Goal: Understand process/instructions: Learn how to perform a task or action

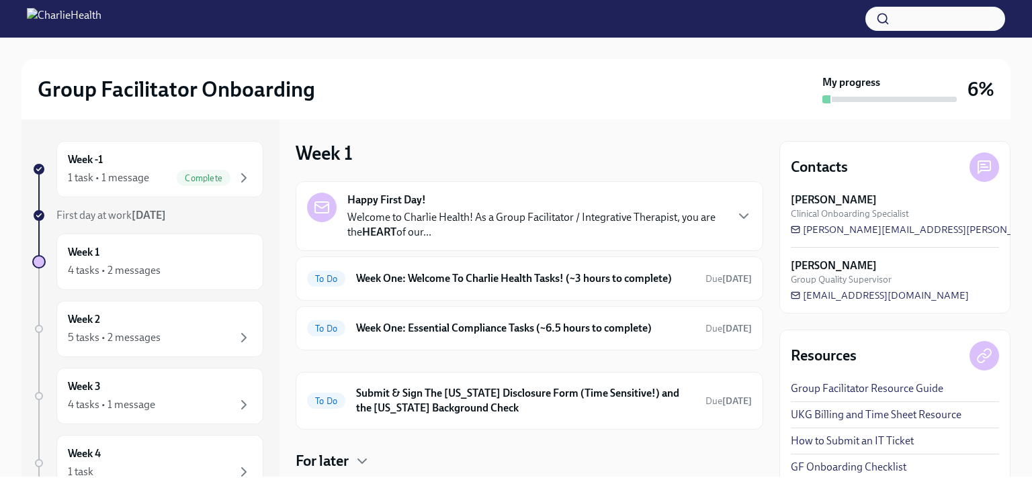
click at [411, 101] on div "Group Facilitator Onboarding" at bounding box center [427, 89] width 779 height 27
click at [522, 283] on h6 "Week One: Welcome To Charlie Health Tasks! (~3 hours to complete)" at bounding box center [525, 278] width 339 height 15
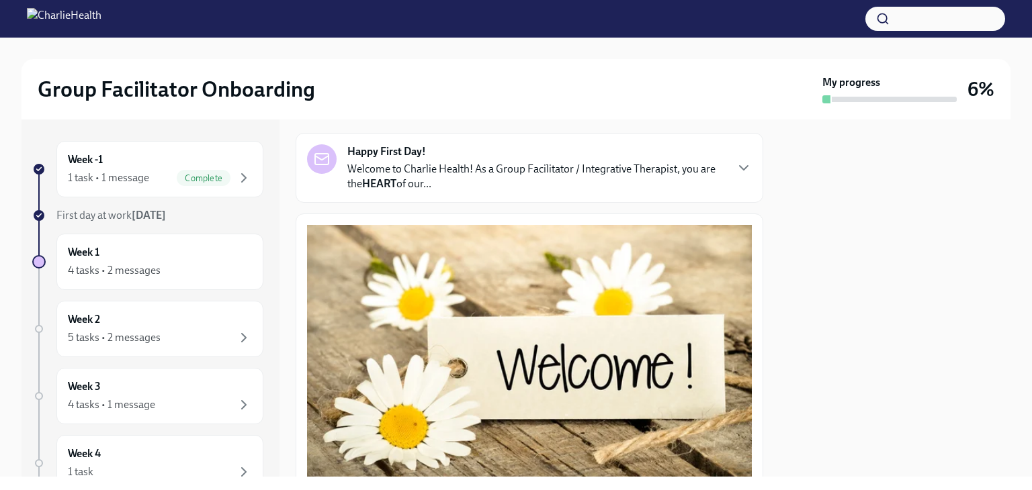
scroll to position [99, 0]
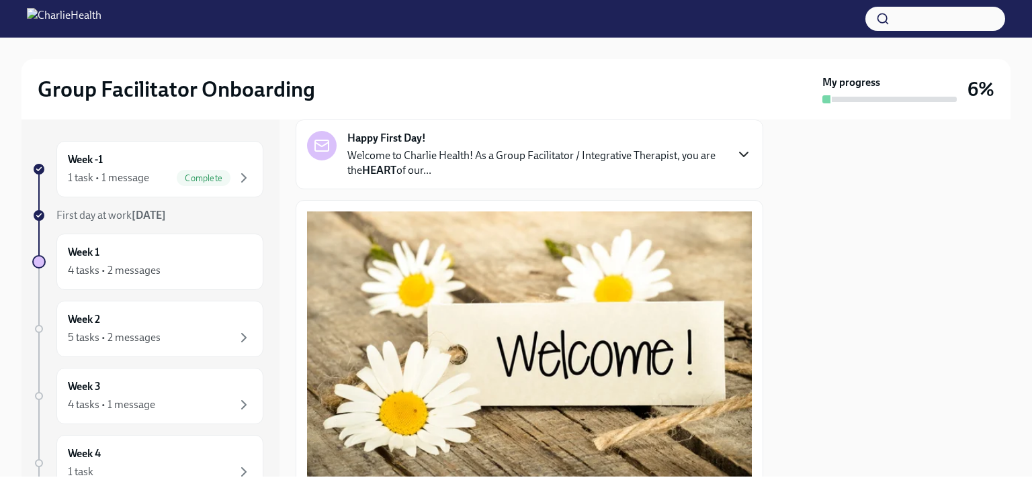
click at [700, 154] on icon "button" at bounding box center [744, 155] width 8 height 4
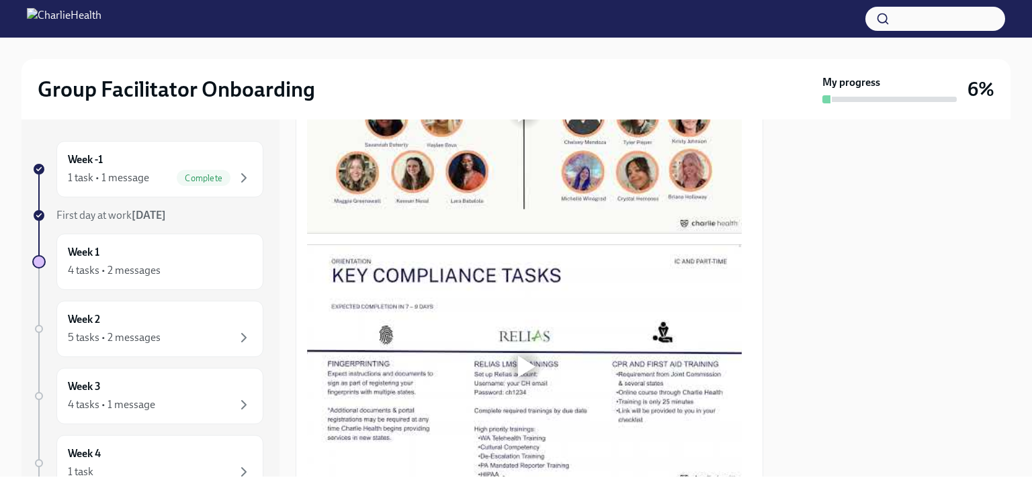
scroll to position [1242, 0]
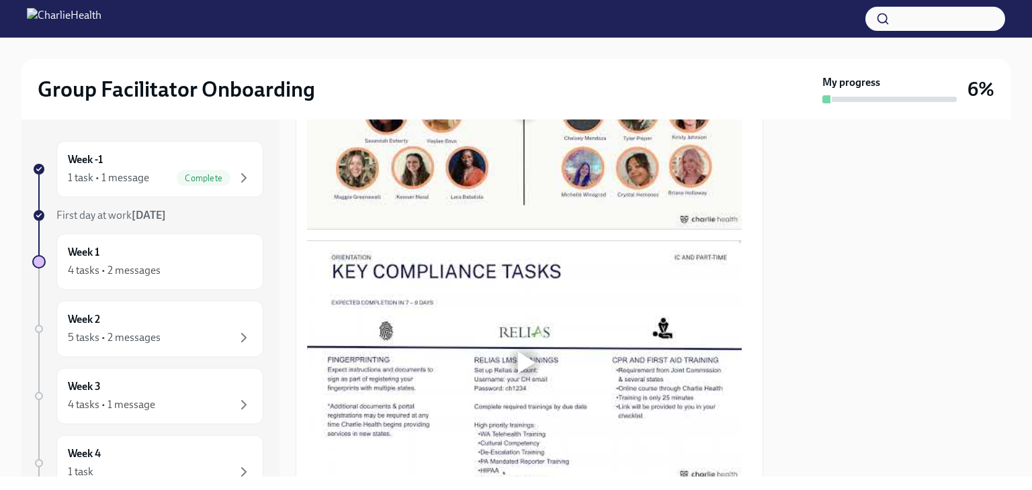
click at [518, 118] on div at bounding box center [526, 108] width 17 height 22
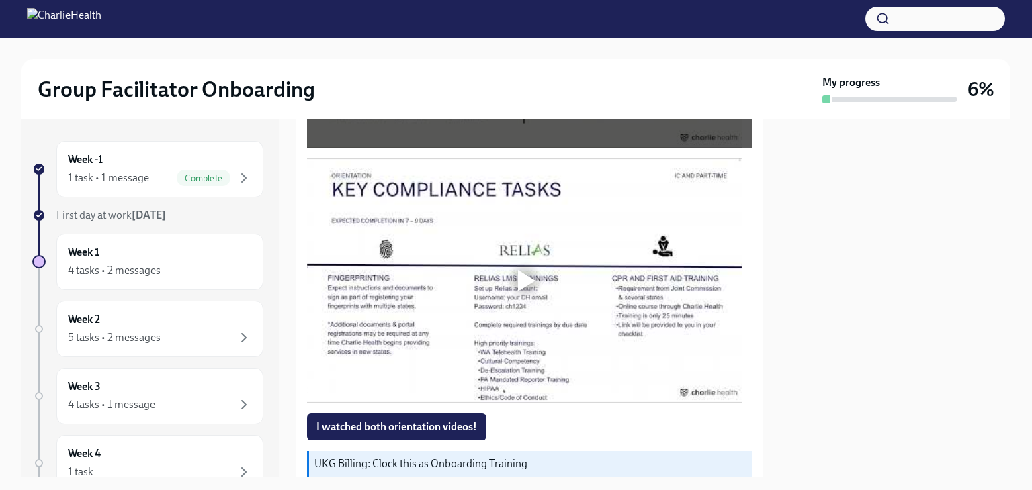
scroll to position [937, 0]
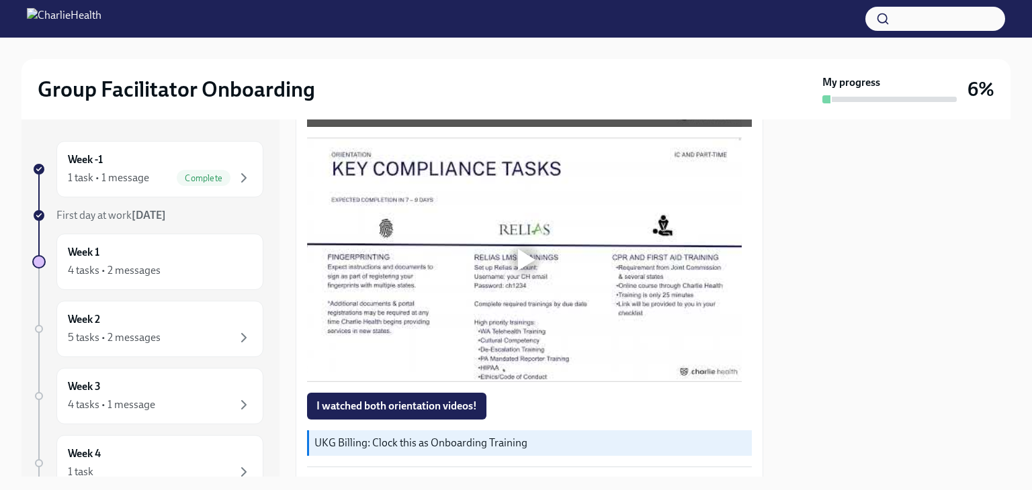
click at [523, 255] on div at bounding box center [526, 260] width 17 height 22
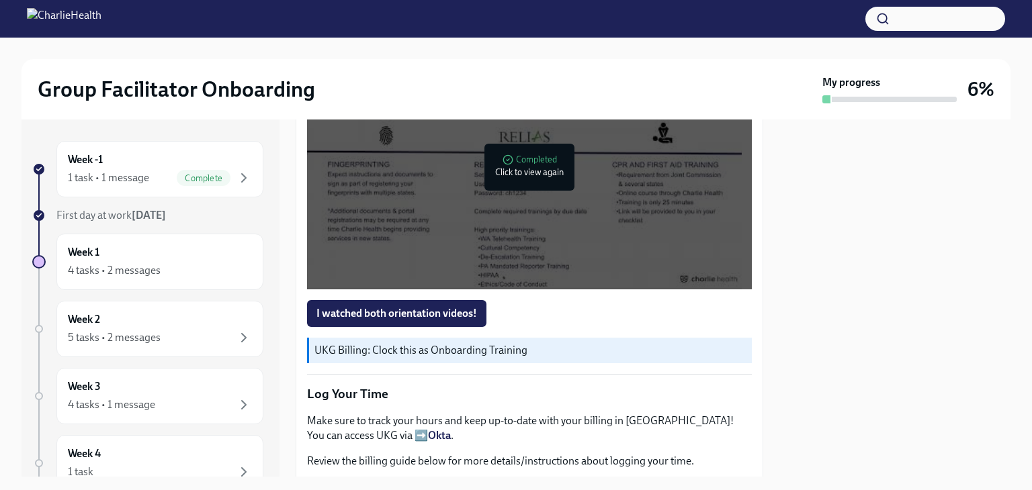
scroll to position [1054, 0]
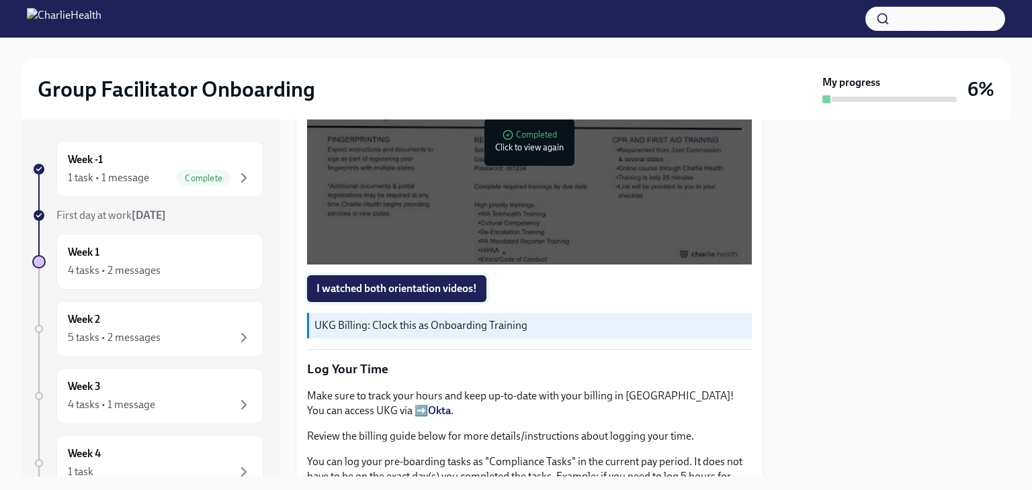
drag, startPoint x: 758, startPoint y: 331, endPoint x: 413, endPoint y: 277, distance: 349.6
click at [413, 282] on span "I watched both orientation videos!" at bounding box center [396, 288] width 161 height 13
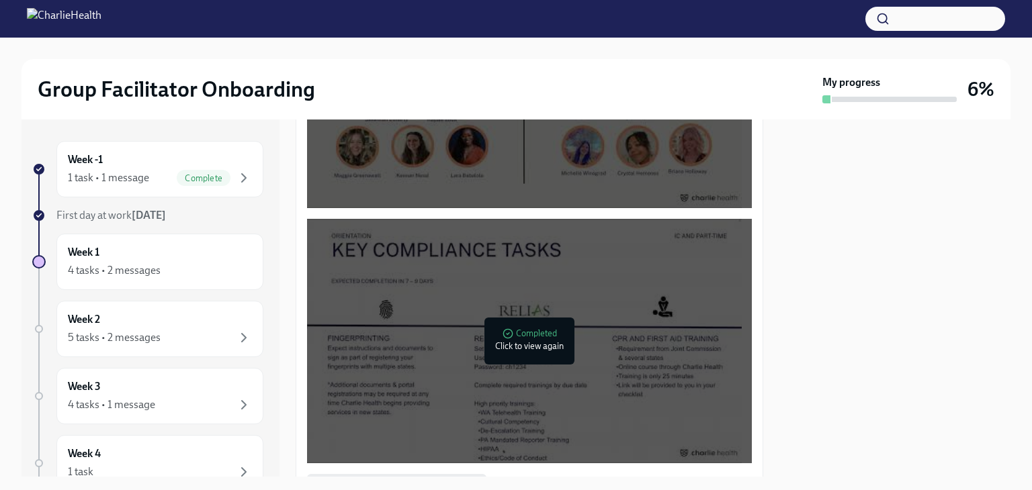
scroll to position [852, 0]
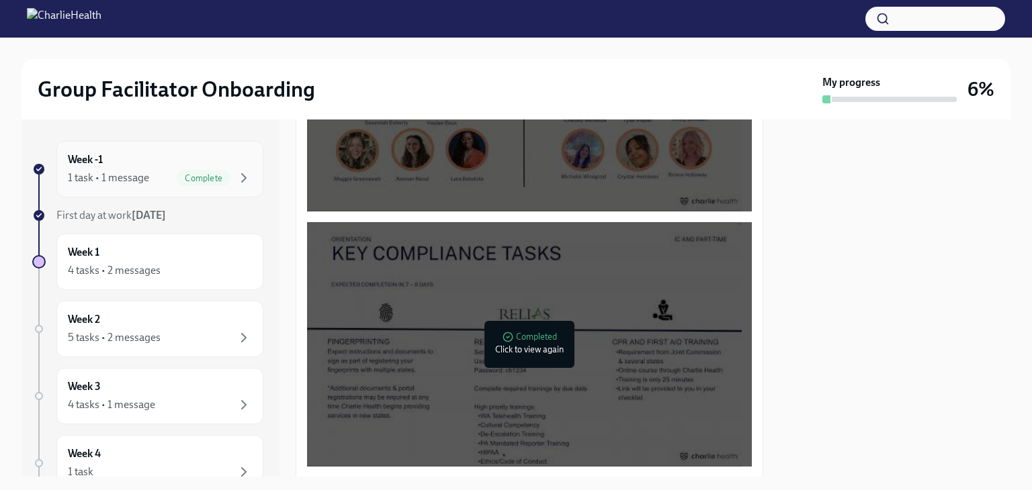
click at [183, 167] on div "Week -1 1 task • 1 message Complete" at bounding box center [160, 170] width 184 height 34
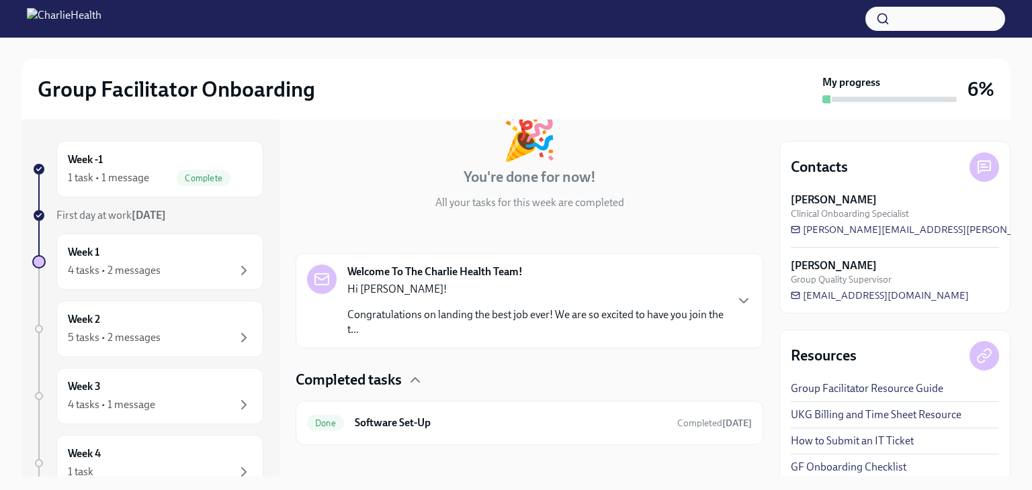
scroll to position [99, 0]
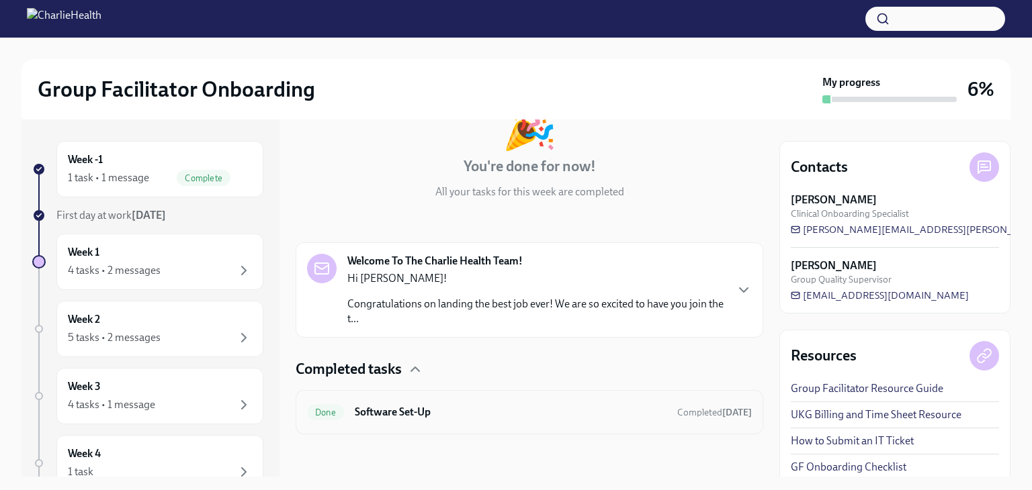
click at [560, 414] on h6 "Software Set-Up" at bounding box center [511, 412] width 312 height 15
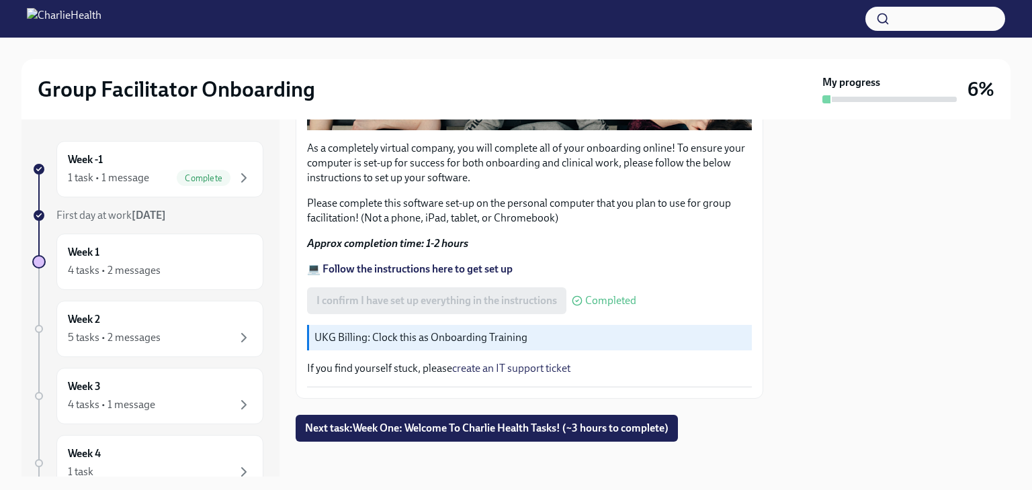
scroll to position [451, 0]
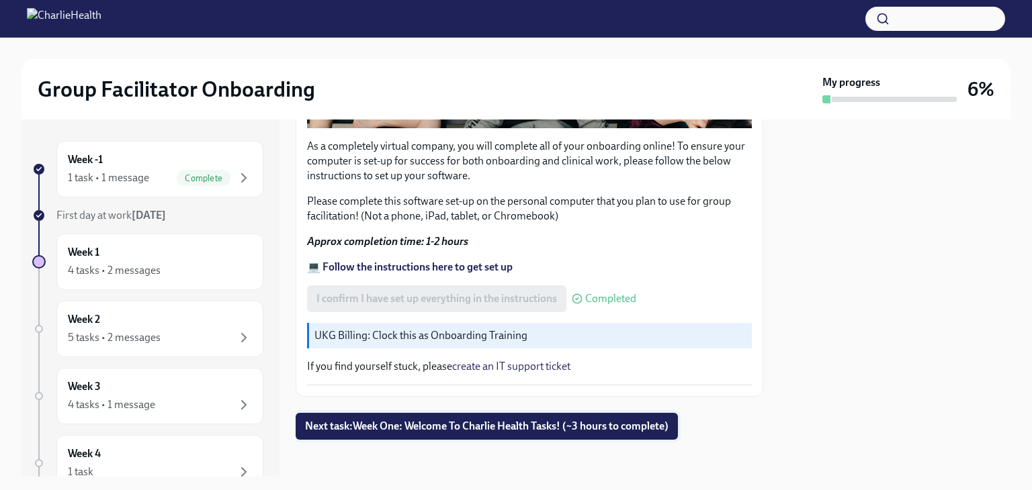
click at [406, 420] on span "Next task : Week One: Welcome To Charlie Health Tasks! (~3 hours to complete)" at bounding box center [486, 426] width 363 height 13
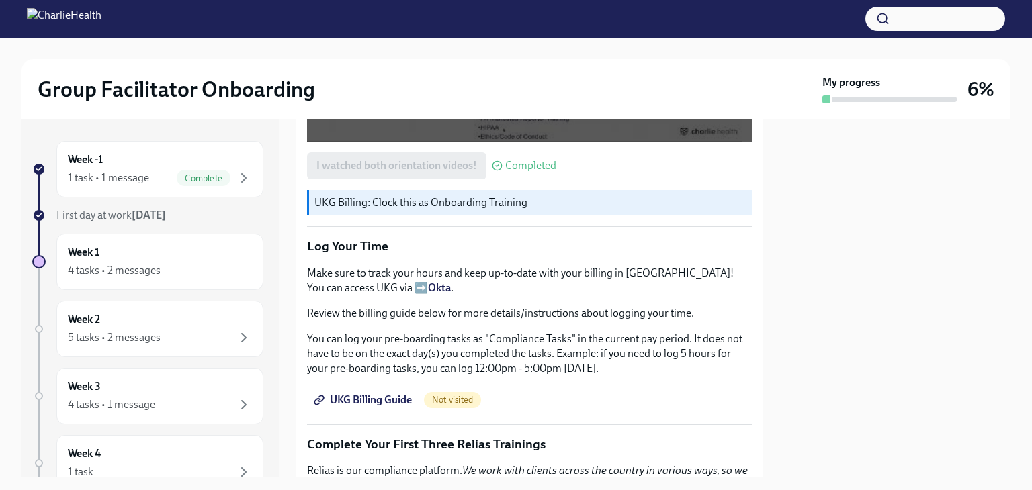
scroll to position [1184, 0]
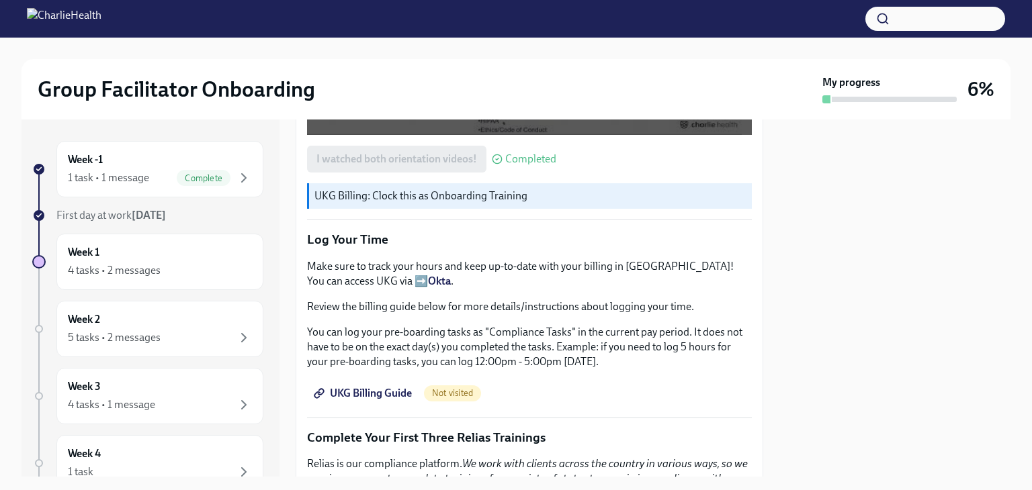
click at [360, 388] on span "UKG Billing Guide" at bounding box center [363, 393] width 95 height 13
